Goal: Information Seeking & Learning: Learn about a topic

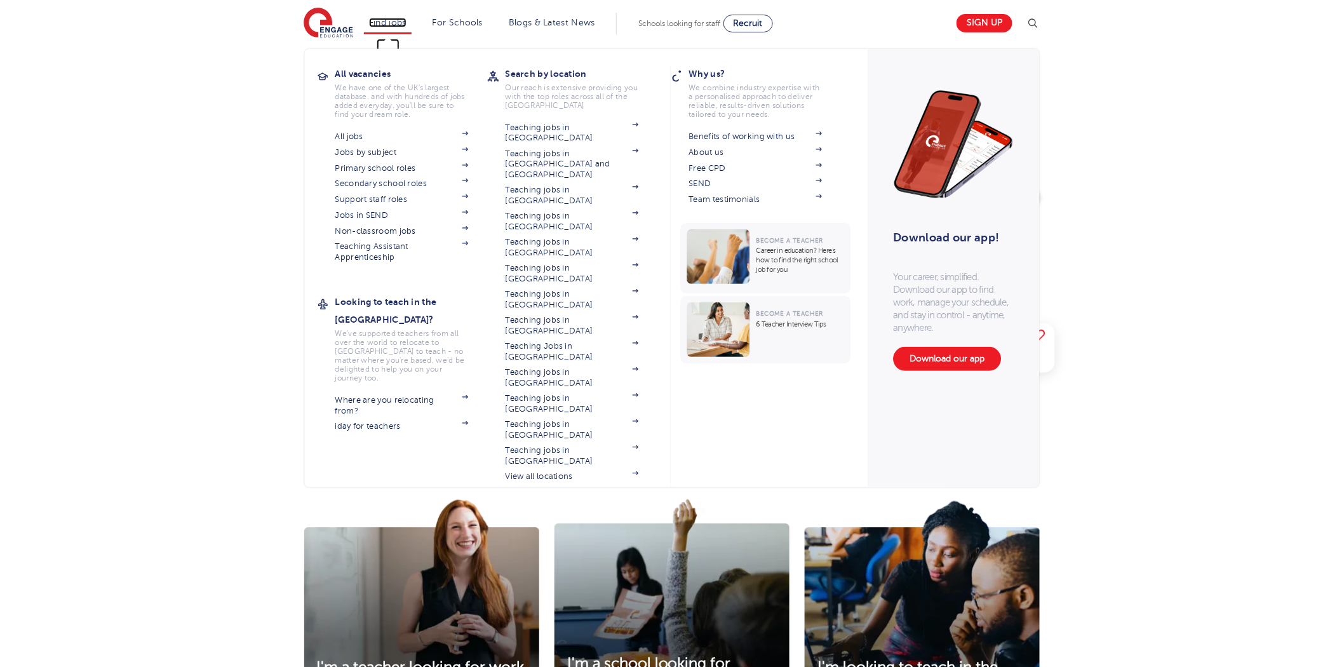
click at [378, 22] on link "Find jobs" at bounding box center [387, 23] width 37 height 10
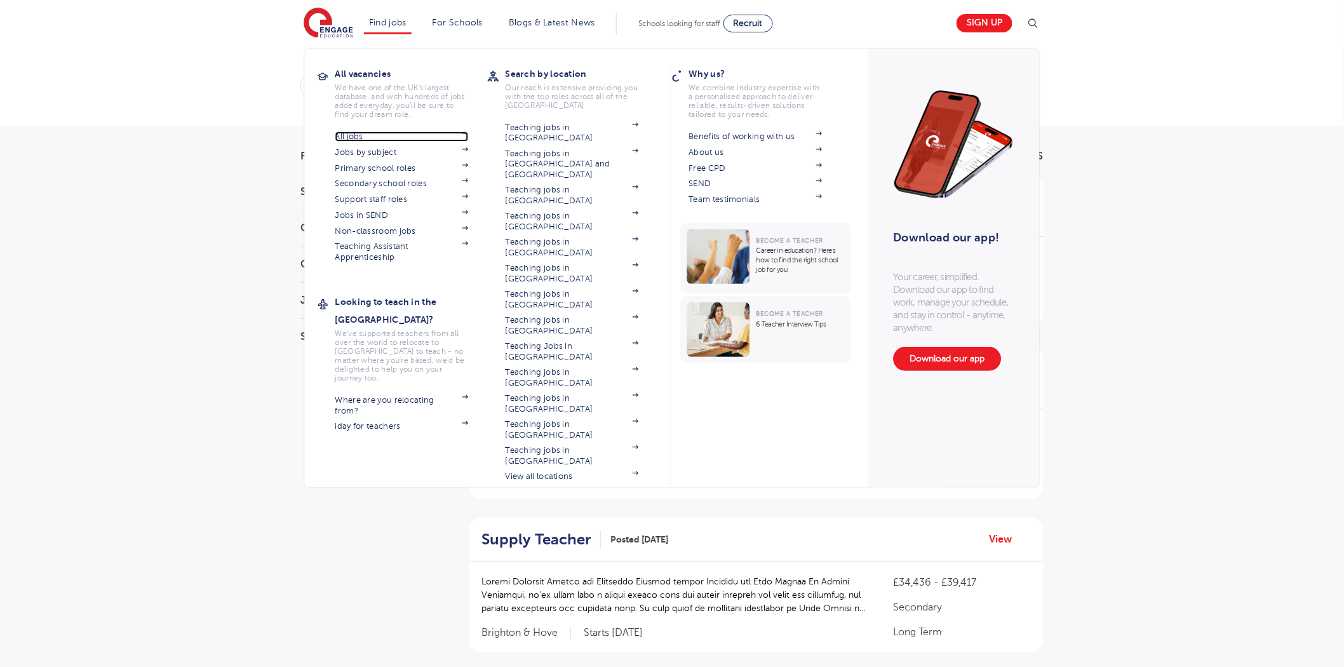
click at [378, 137] on link "All jobs" at bounding box center [401, 136] width 133 height 10
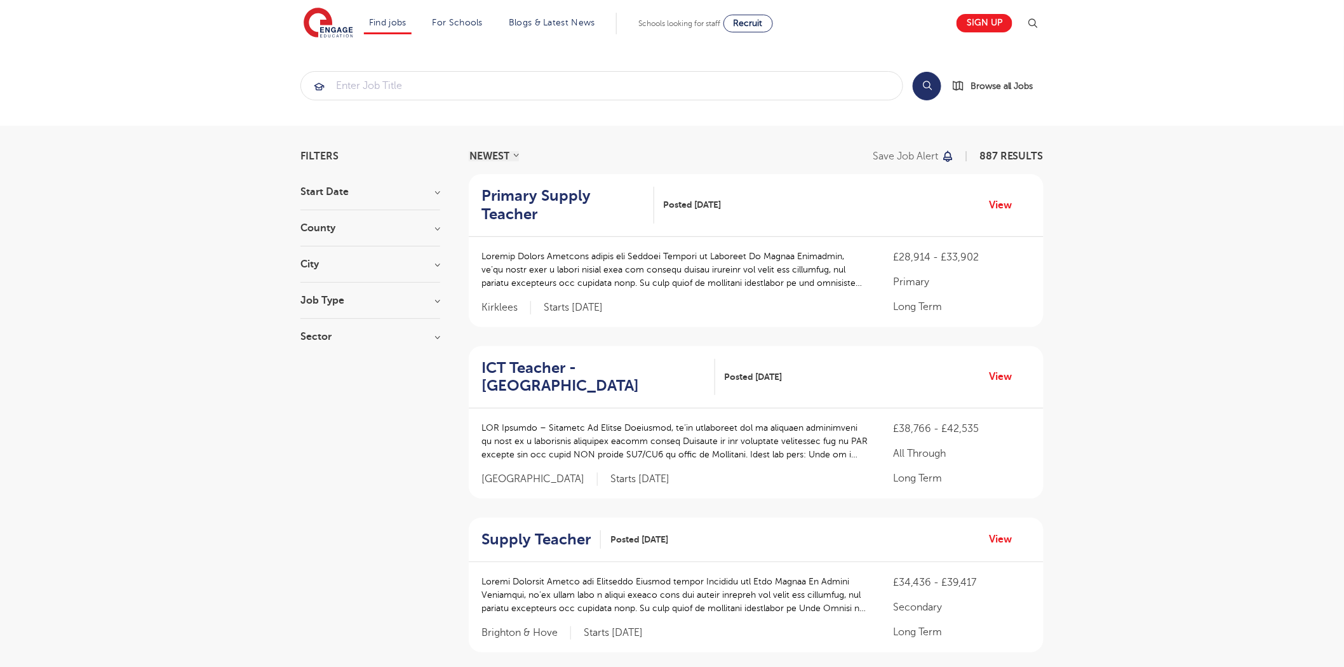
click at [523, 208] on div "Primary Supply Teacher Posted 28/08/25 View" at bounding box center [756, 205] width 575 height 63
click at [521, 198] on h2 "Primary Supply Teacher" at bounding box center [562, 205] width 163 height 37
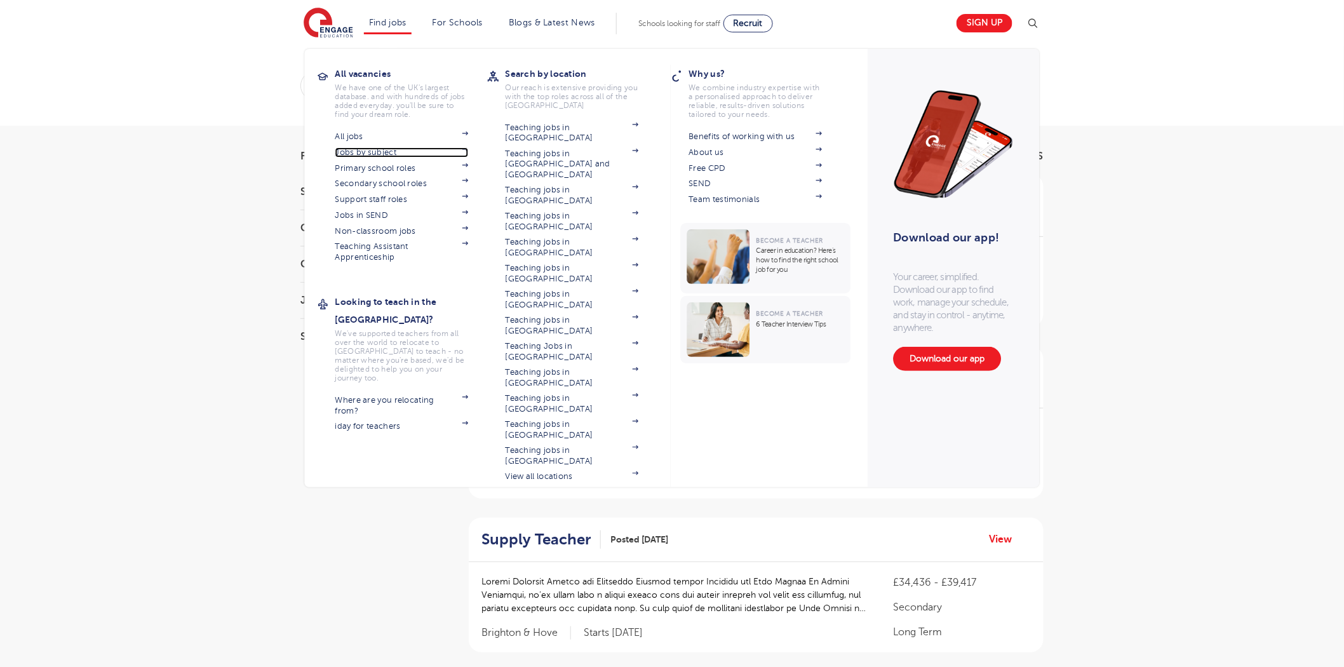
click at [369, 153] on link "Jobs by subject" at bounding box center [401, 152] width 133 height 10
click at [407, 183] on link "Secondary school roles" at bounding box center [401, 183] width 133 height 10
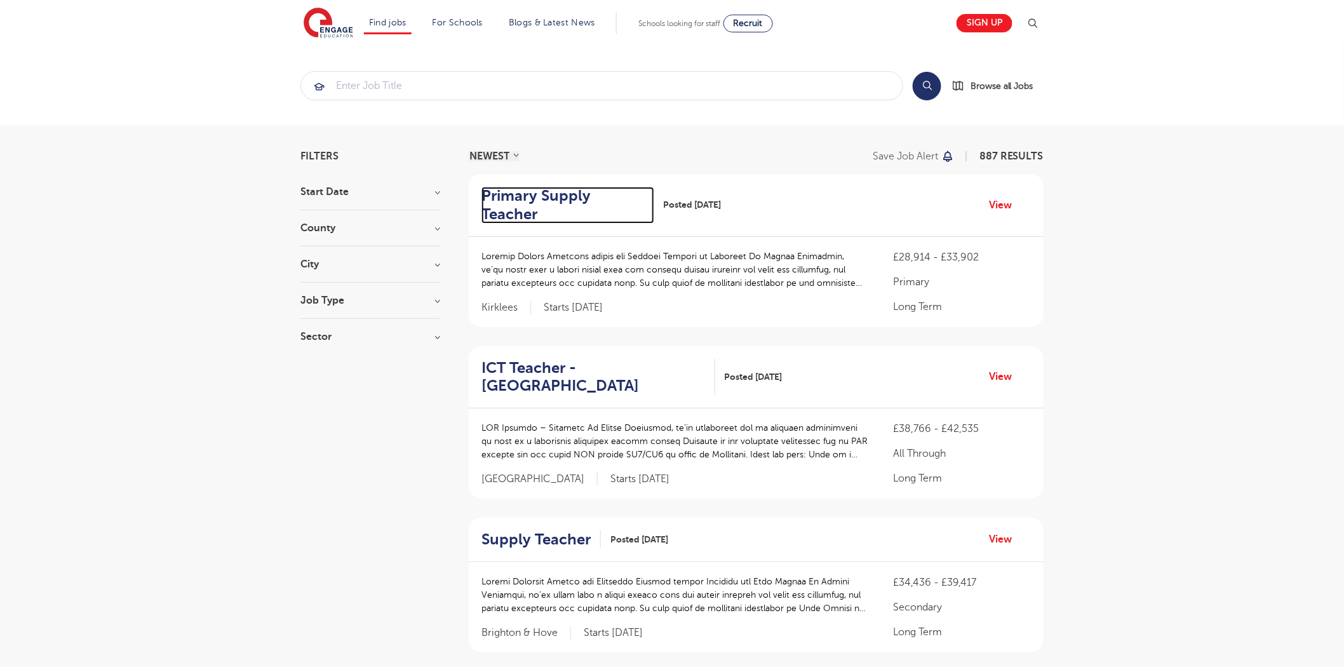
click at [617, 194] on h2 "Primary Supply Teacher" at bounding box center [562, 205] width 163 height 37
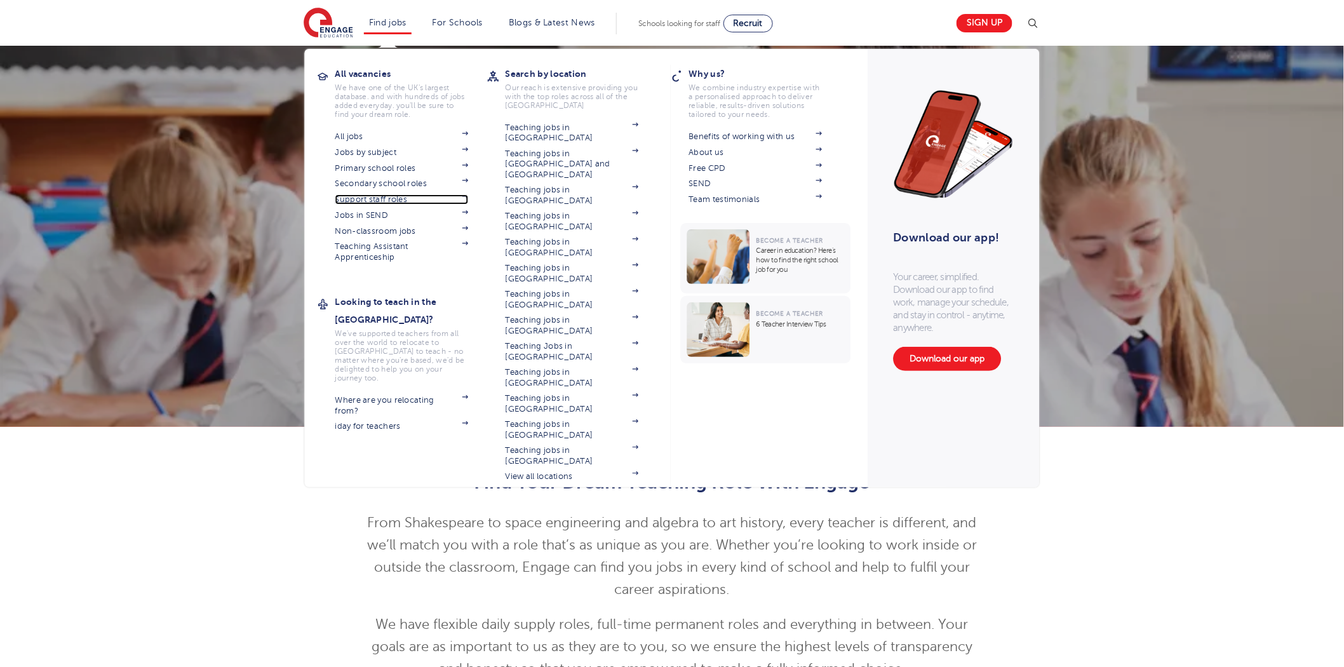
click at [370, 200] on link "Support staff roles" at bounding box center [401, 199] width 133 height 10
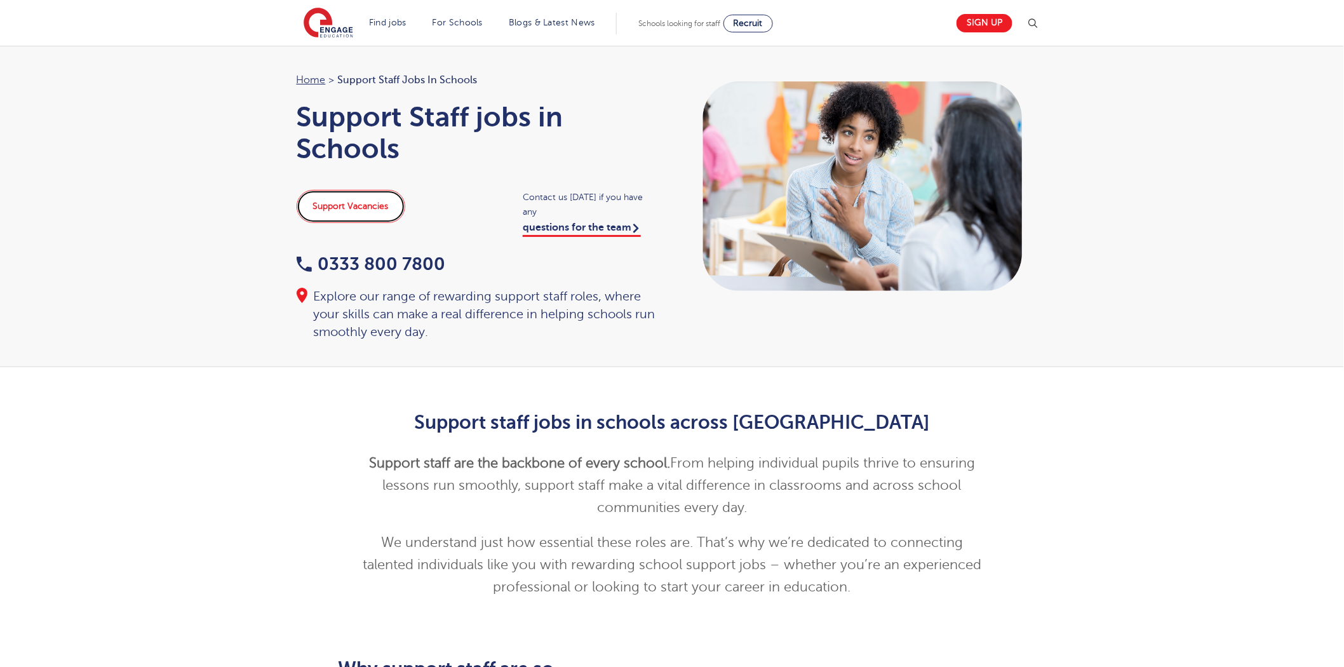
click at [377, 195] on link "Support Vacancies" at bounding box center [351, 206] width 109 height 33
click at [373, 197] on link "Support Vacancies" at bounding box center [351, 206] width 109 height 33
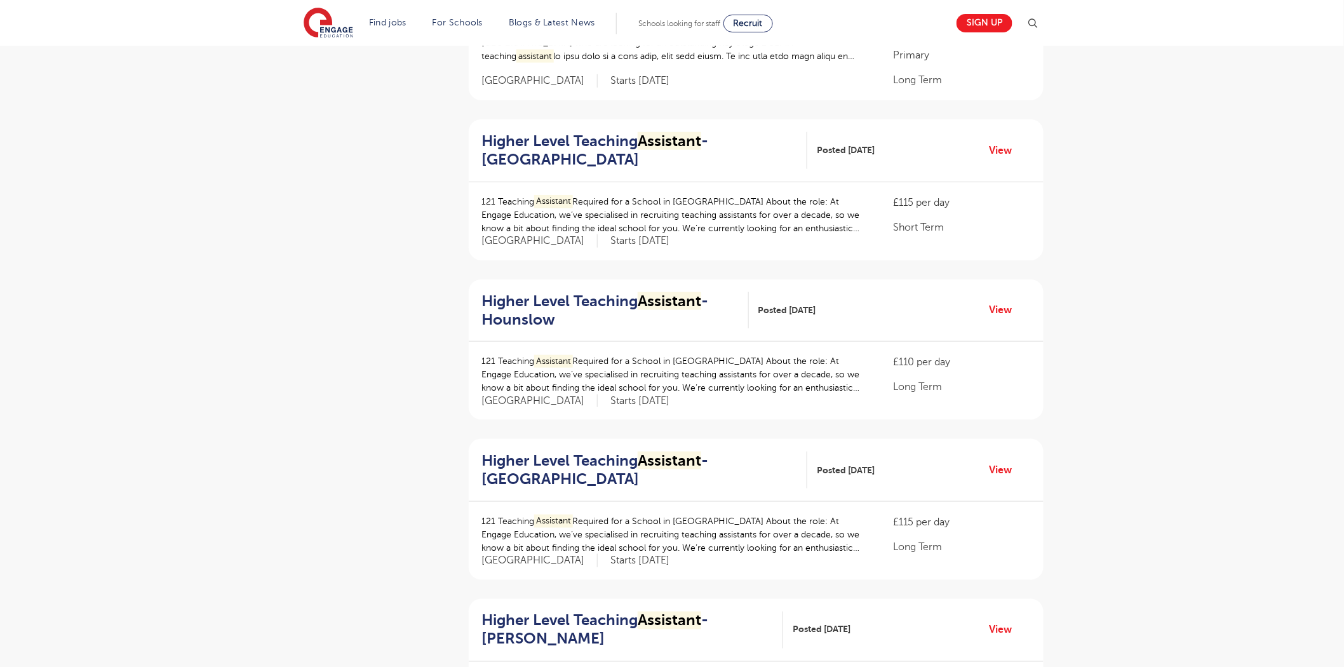
scroll to position [423, 0]
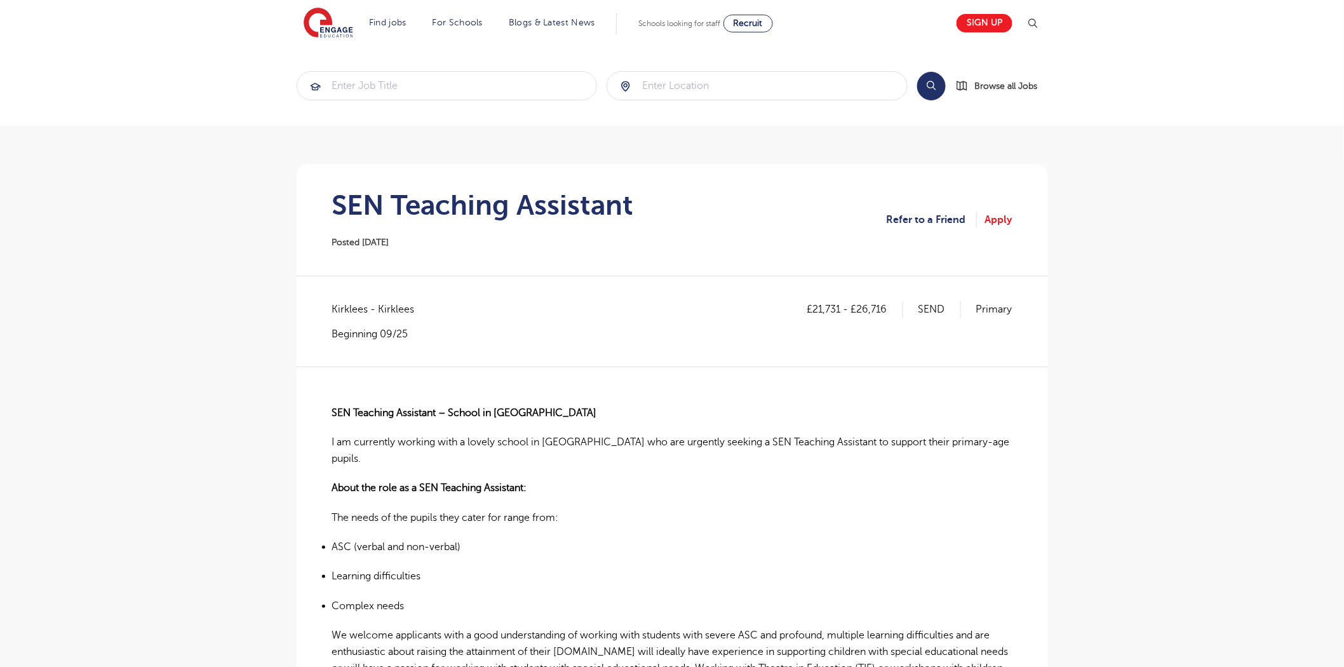
drag, startPoint x: 1112, startPoint y: 68, endPoint x: 1090, endPoint y: 43, distance: 33.3
click at [1112, 68] on section "Search Browse all Jobs" at bounding box center [672, 86] width 1344 height 80
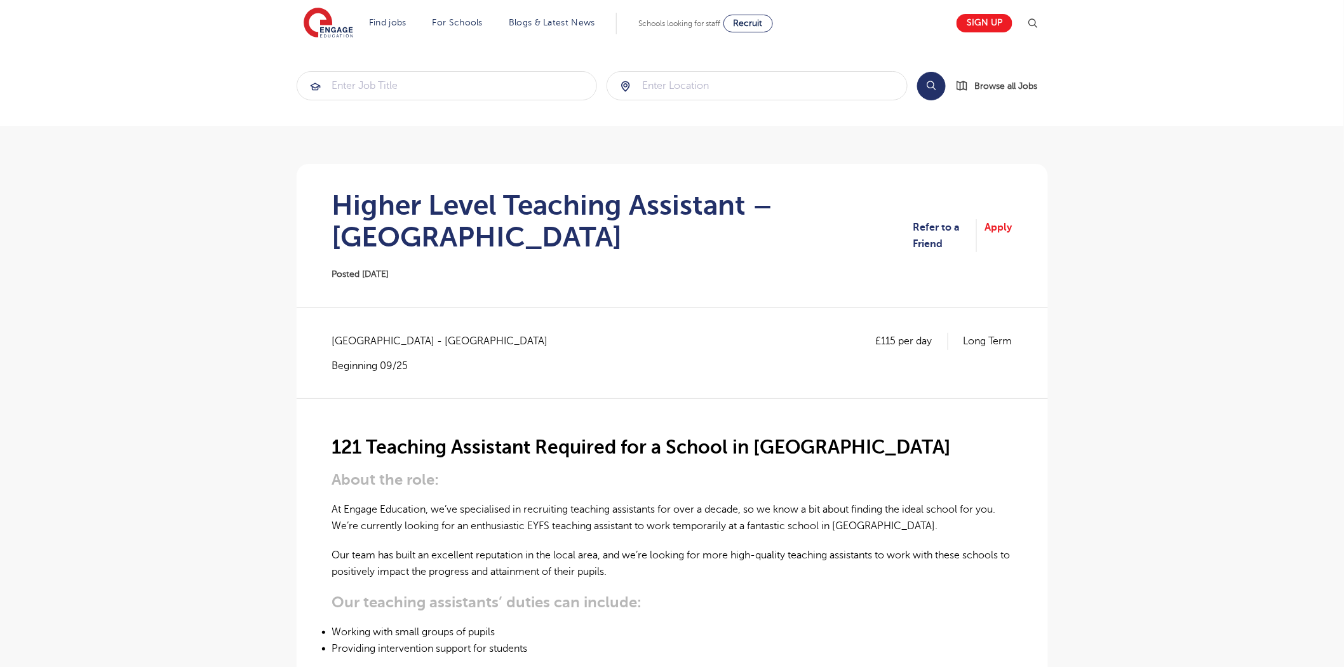
click at [684, 393] on div "£115 per day Long Term [GEOGRAPHIC_DATA] - [GEOGRAPHIC_DATA] Beginning 09/25" at bounding box center [672, 365] width 680 height 65
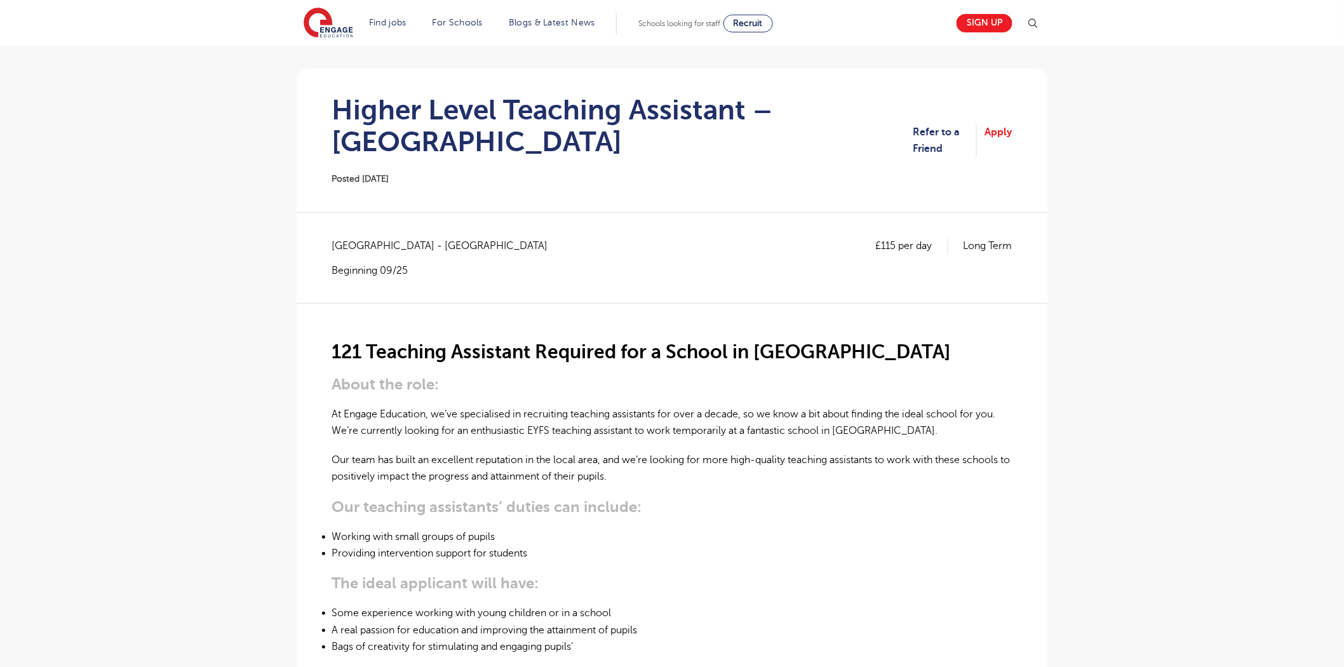
scroll to position [71, 0]
